Goal: Information Seeking & Learning: Learn about a topic

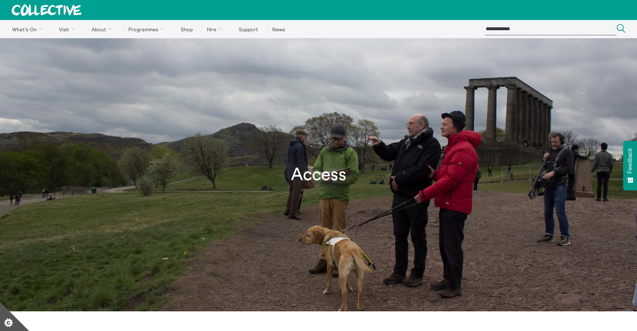
click at [43, 13] on icon at bounding box center [46, 9] width 69 height 11
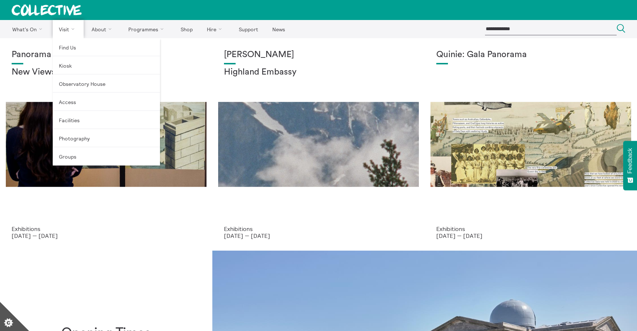
click at [65, 29] on link "Visit" at bounding box center [68, 29] width 31 height 18
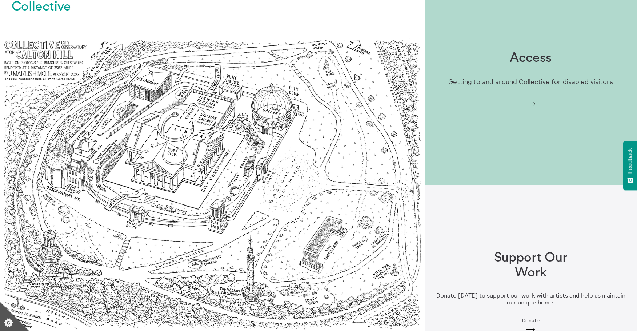
scroll to position [582, 0]
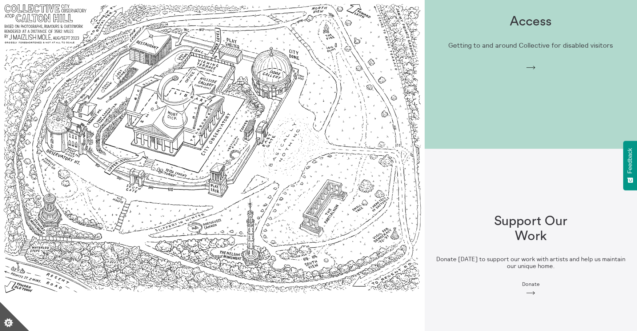
click at [485, 65] on div "Access Getting to and around Collective for disabled visitors Arrow" at bounding box center [531, 43] width 212 height 80
